Goal: Task Accomplishment & Management: Use online tool/utility

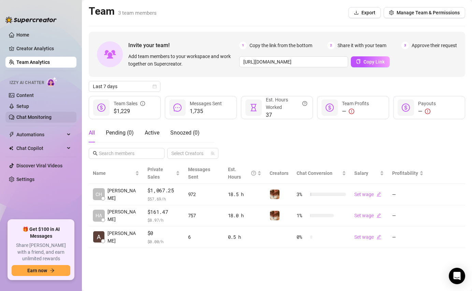
click at [41, 116] on link "Chat Monitoring" at bounding box center [33, 116] width 35 height 5
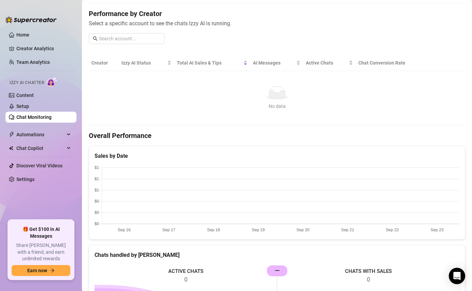
scroll to position [81, 0]
click at [26, 60] on link "Team Analytics" at bounding box center [32, 61] width 33 height 5
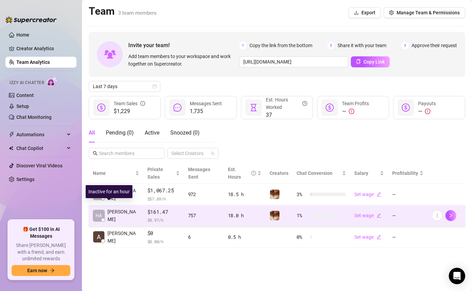
click at [118, 208] on span "[PERSON_NAME]" at bounding box center [123, 215] width 32 height 15
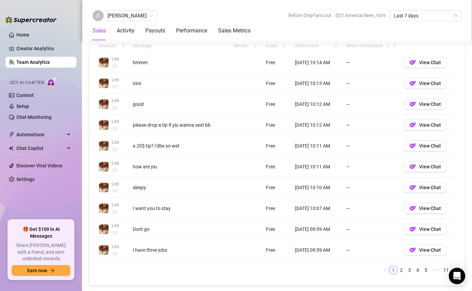
scroll to position [508, 0]
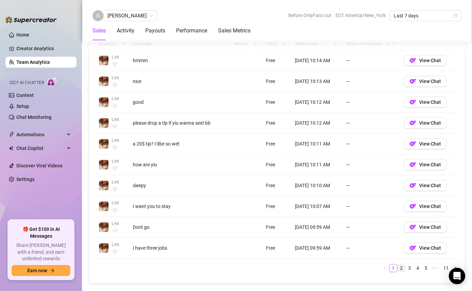
click at [401, 264] on link "2" at bounding box center [401, 268] width 8 height 8
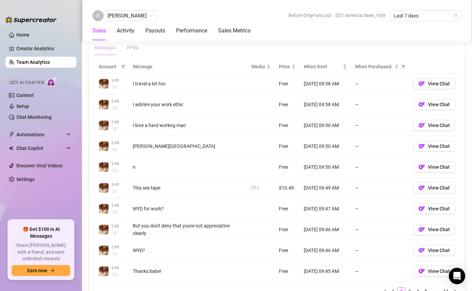
scroll to position [484, 0]
click at [194, 222] on div "But you don't deny that youre not appreciative clearly" at bounding box center [188, 229] width 111 height 15
click at [433, 227] on span "View Chat" at bounding box center [439, 229] width 22 height 5
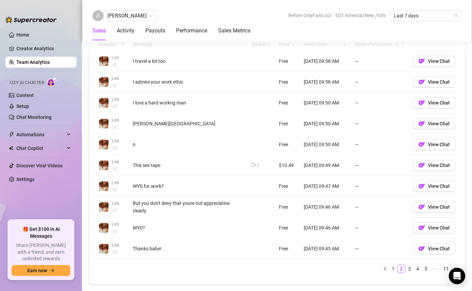
scroll to position [516, 0]
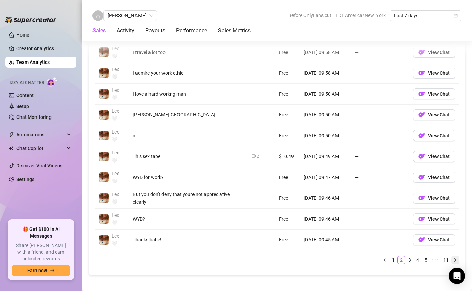
click at [454, 257] on icon "right" at bounding box center [455, 259] width 4 height 4
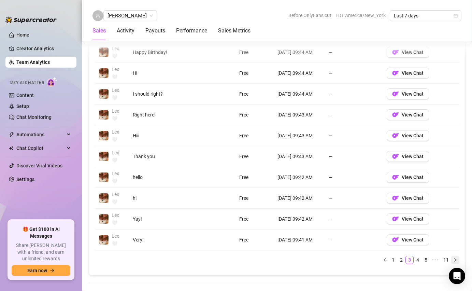
click at [454, 257] on icon "right" at bounding box center [455, 259] width 4 height 4
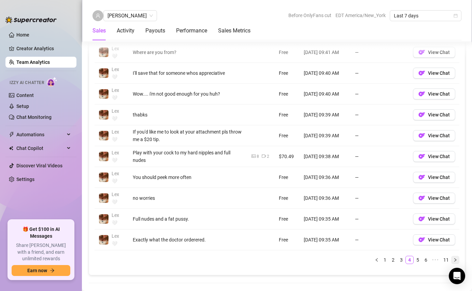
click at [454, 218] on div "Account Message Media Price When Sent When Purchased [PERSON_NAME]🤍️ Where are …" at bounding box center [276, 146] width 365 height 235
click at [453, 257] on icon "right" at bounding box center [455, 259] width 4 height 4
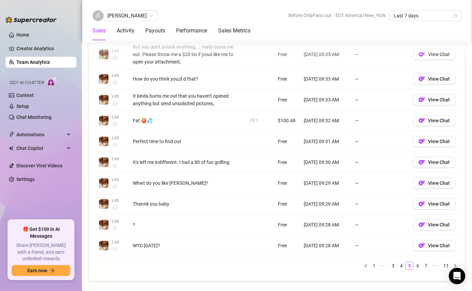
scroll to position [518, 0]
click at [454, 263] on icon "right" at bounding box center [455, 265] width 4 height 4
